Goal: Information Seeking & Learning: Learn about a topic

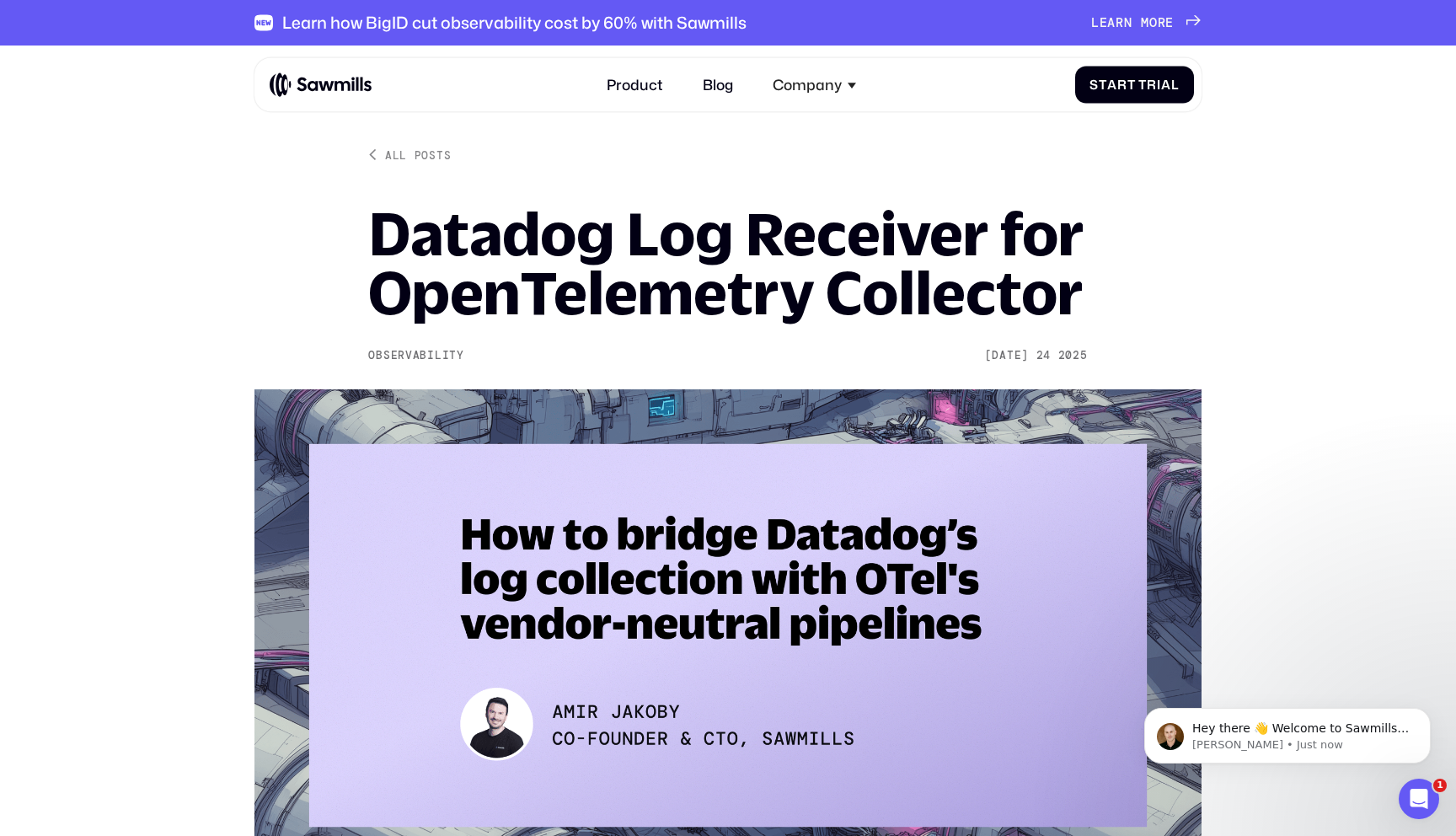
click at [331, 93] on img at bounding box center [320, 85] width 102 height 25
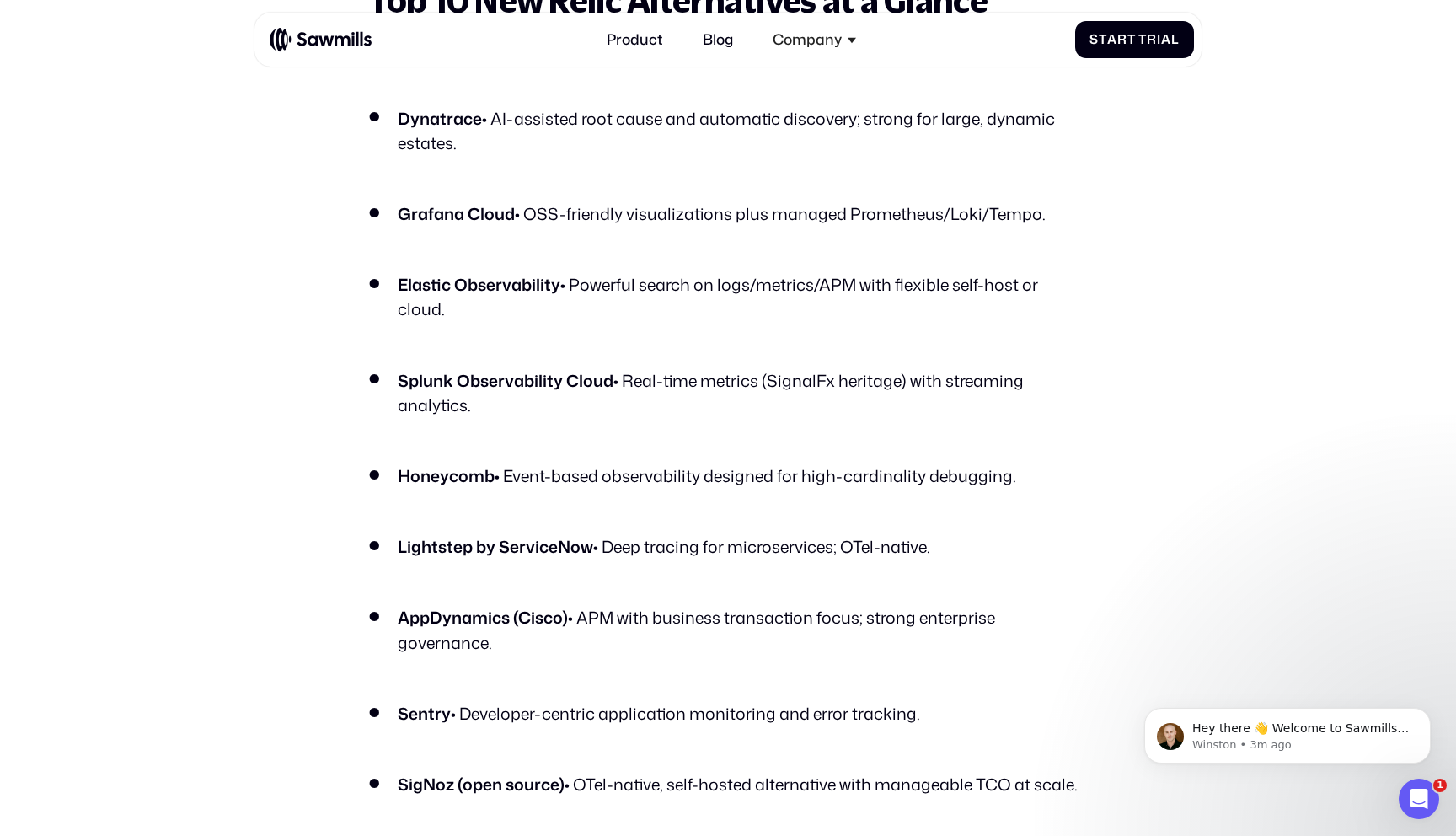
scroll to position [1549, 0]
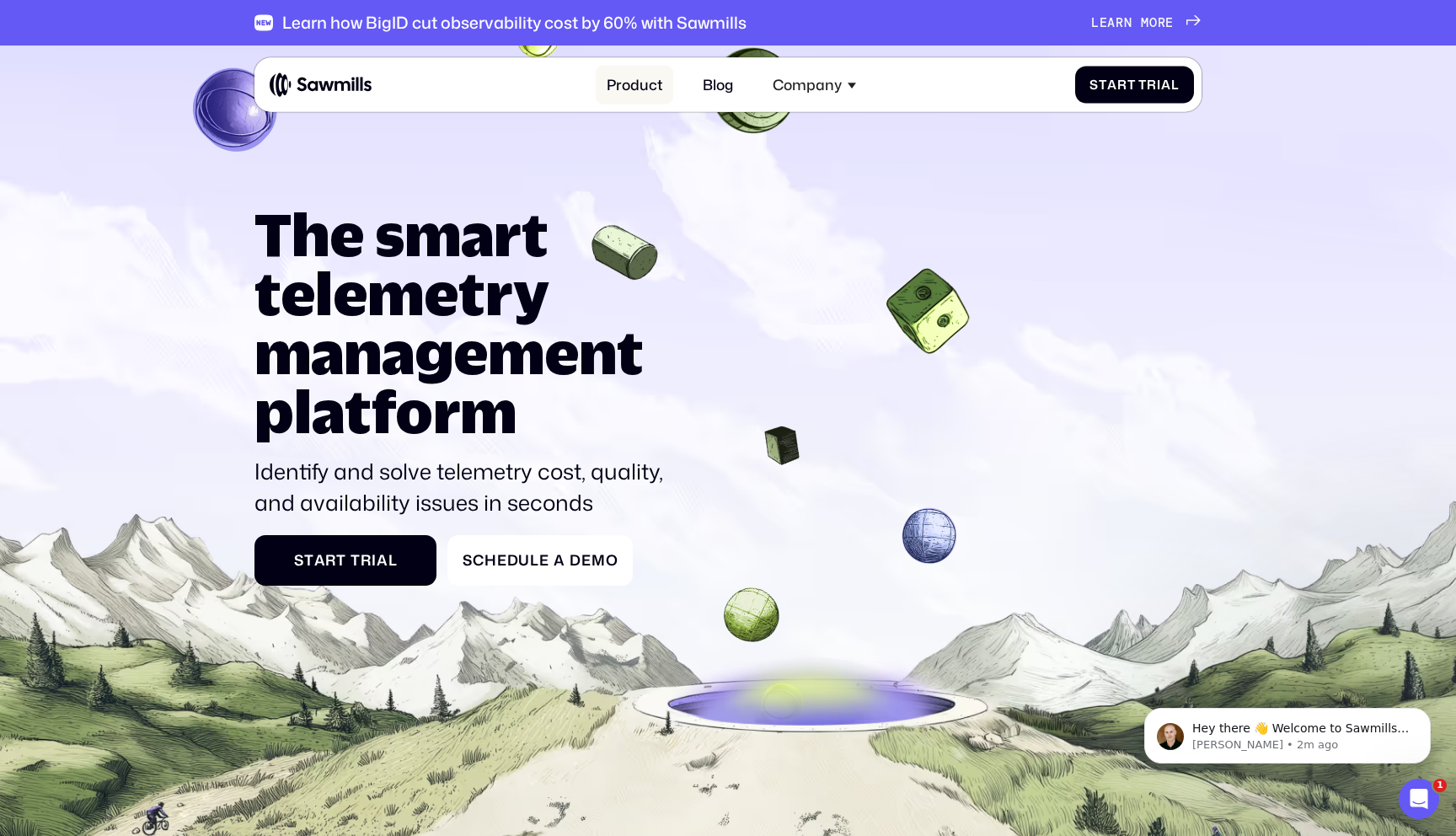
click at [625, 87] on link "Product" at bounding box center [634, 85] width 78 height 40
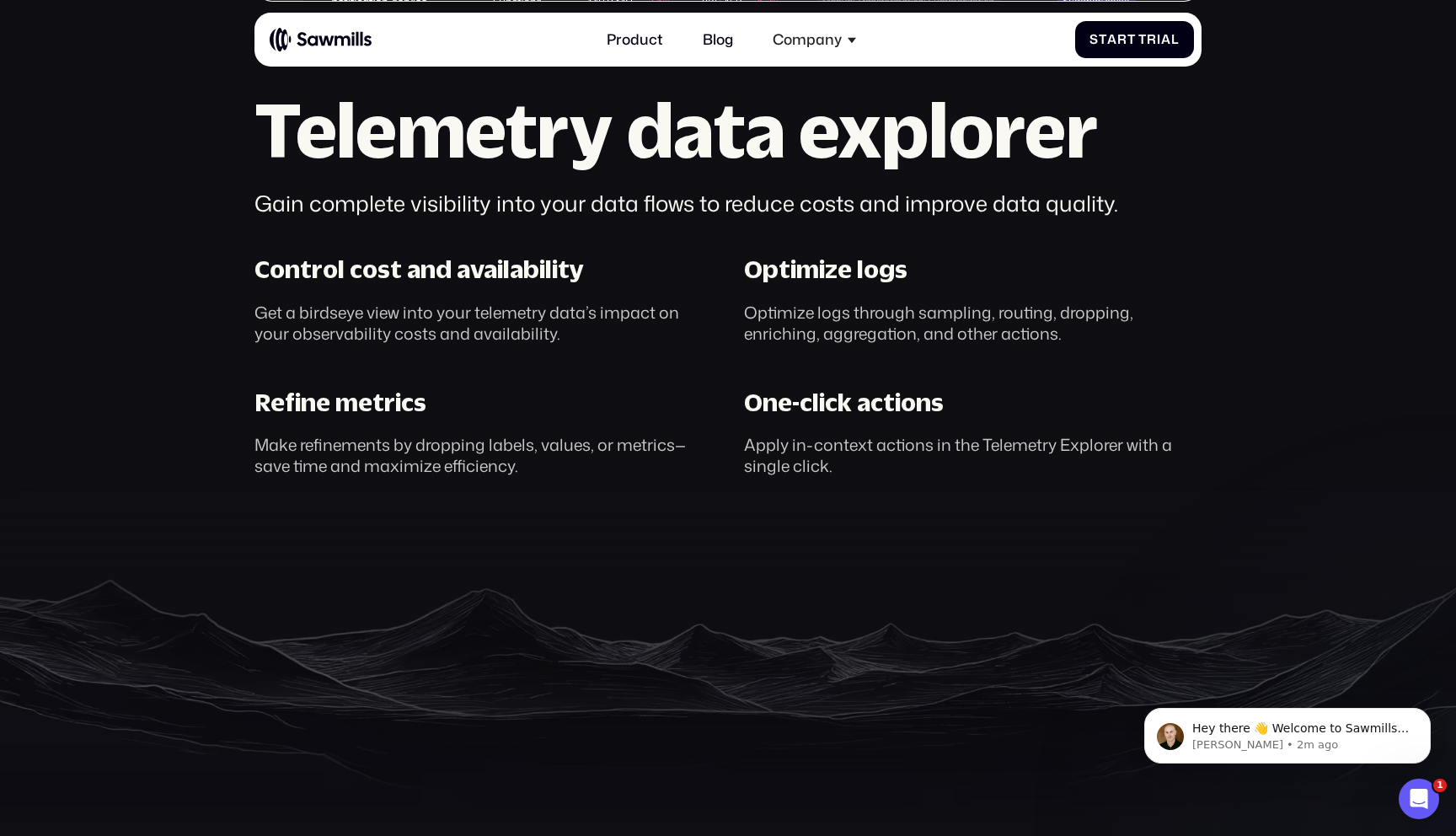
scroll to position [1229, 0]
